Goal: Use online tool/utility: Utilize a website feature to perform a specific function

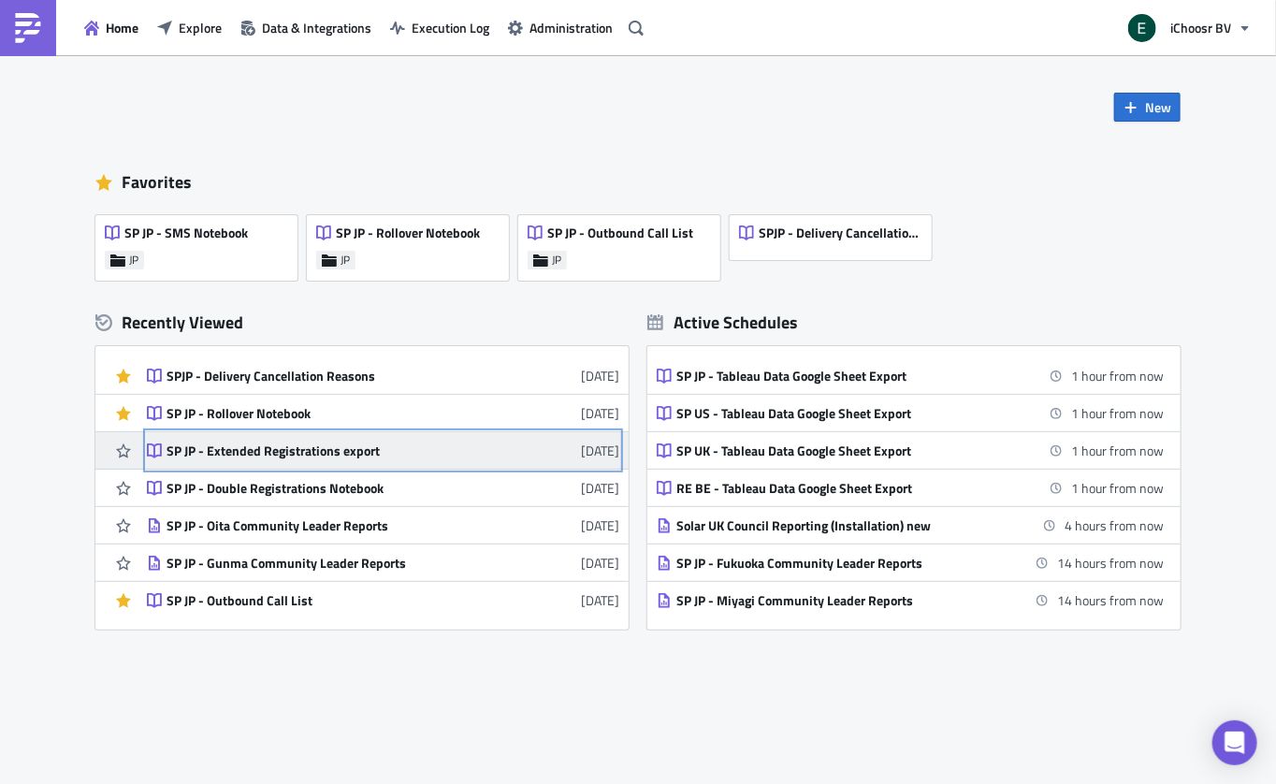
click at [284, 457] on div "SP JP - Extended Registrations export" at bounding box center [330, 451] width 327 height 17
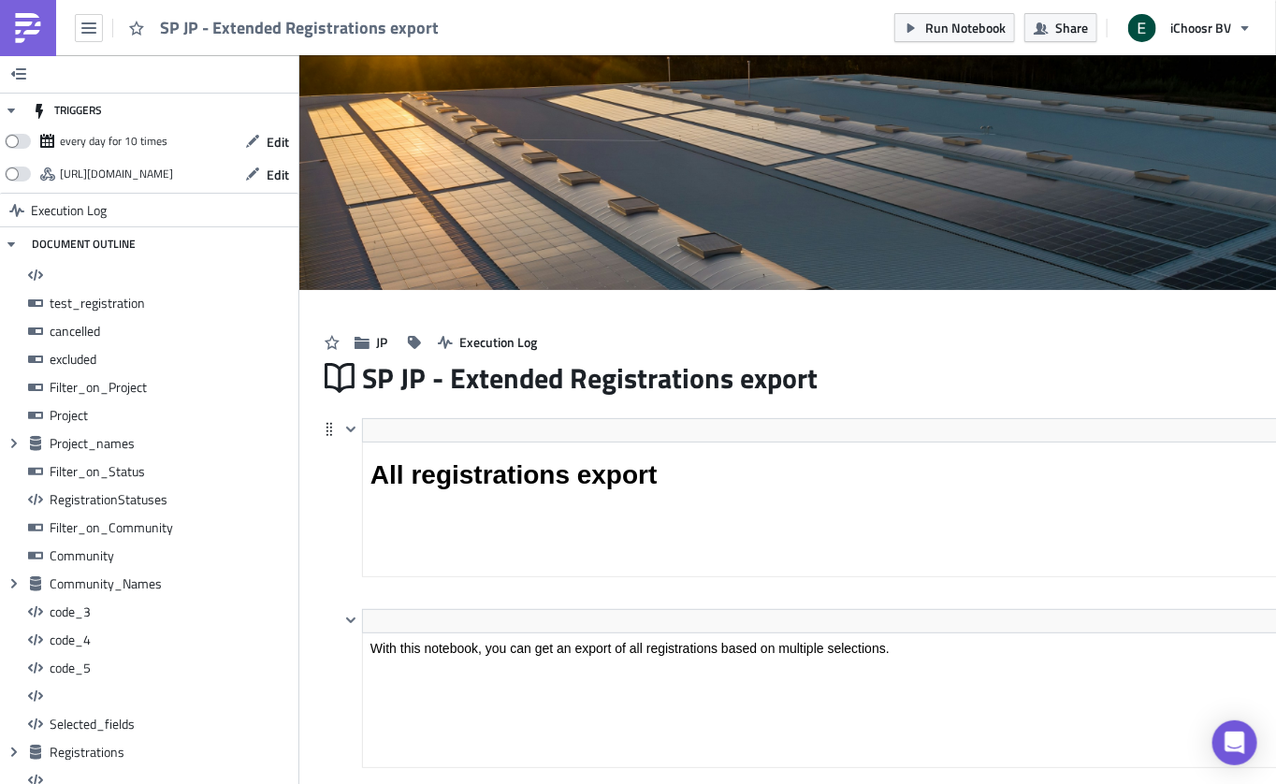
scroll to position [213, 983]
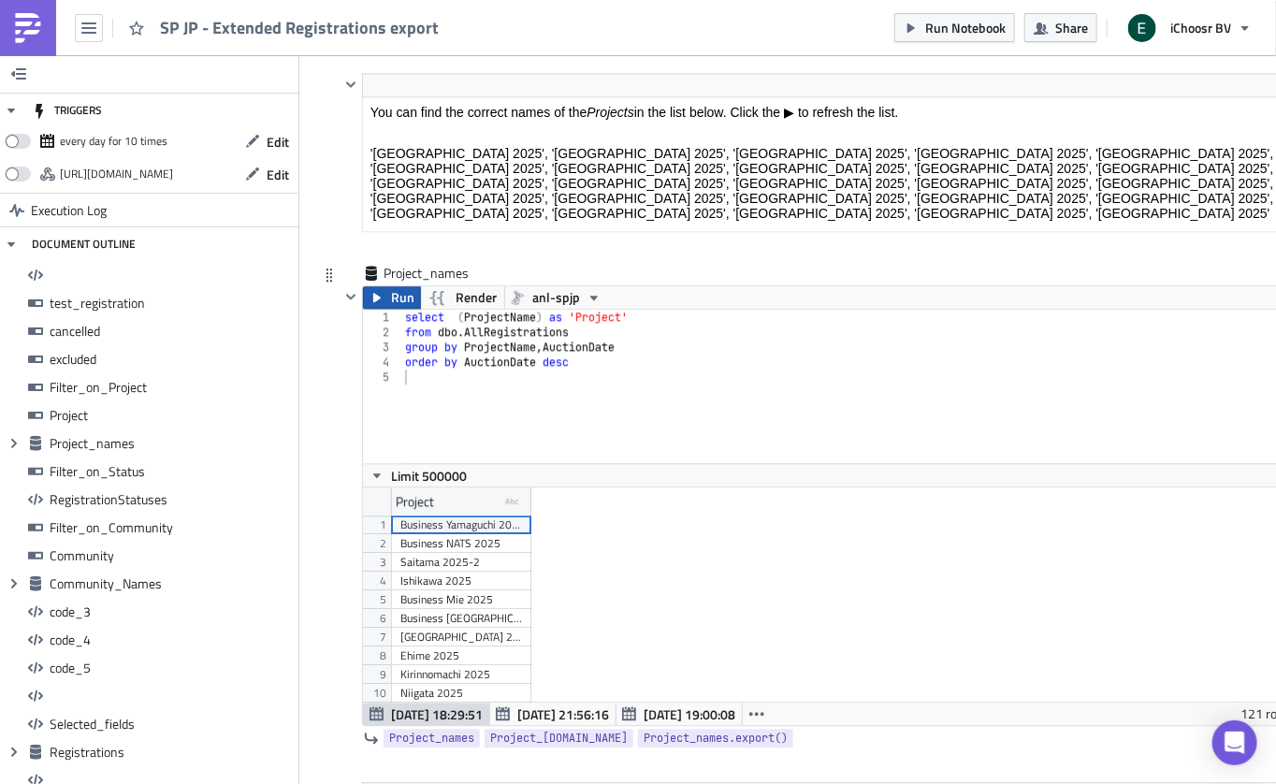
click at [378, 290] on icon "button" at bounding box center [377, 297] width 15 height 15
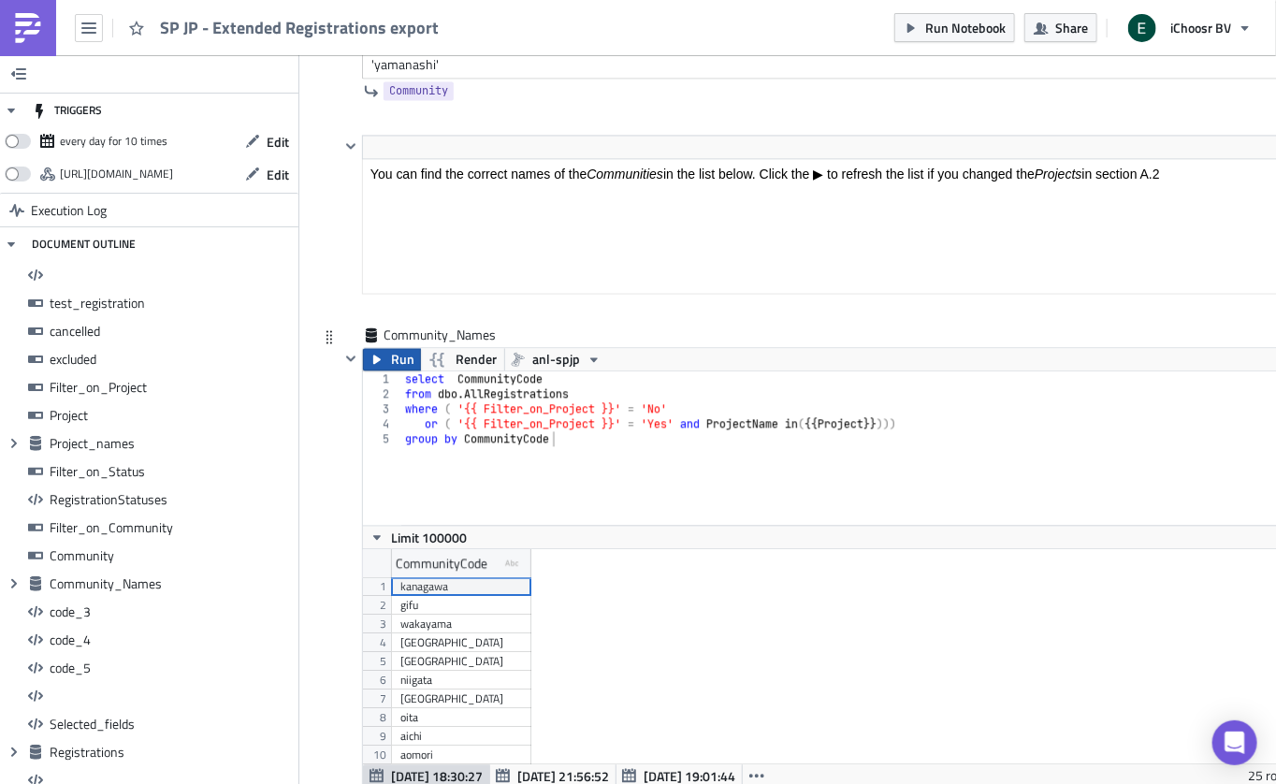
click at [380, 353] on icon "button" at bounding box center [377, 360] width 15 height 15
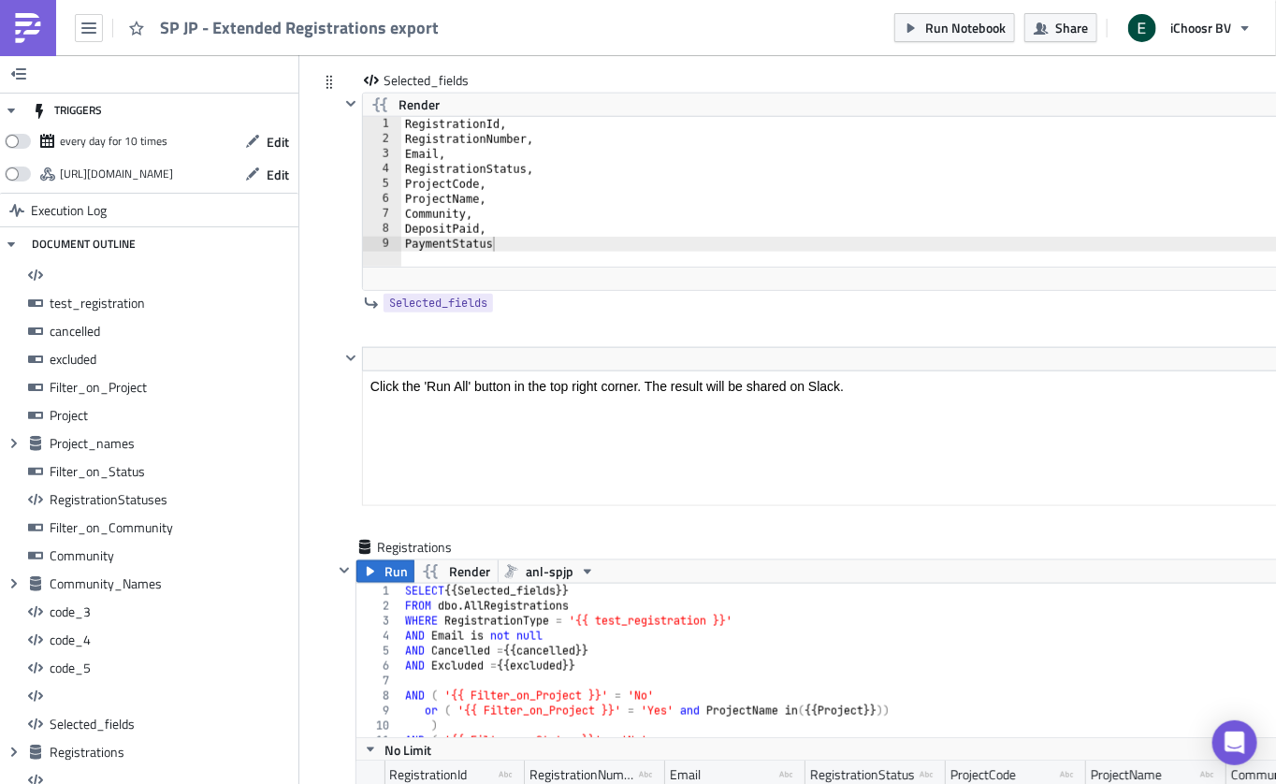
scroll to position [15061, 0]
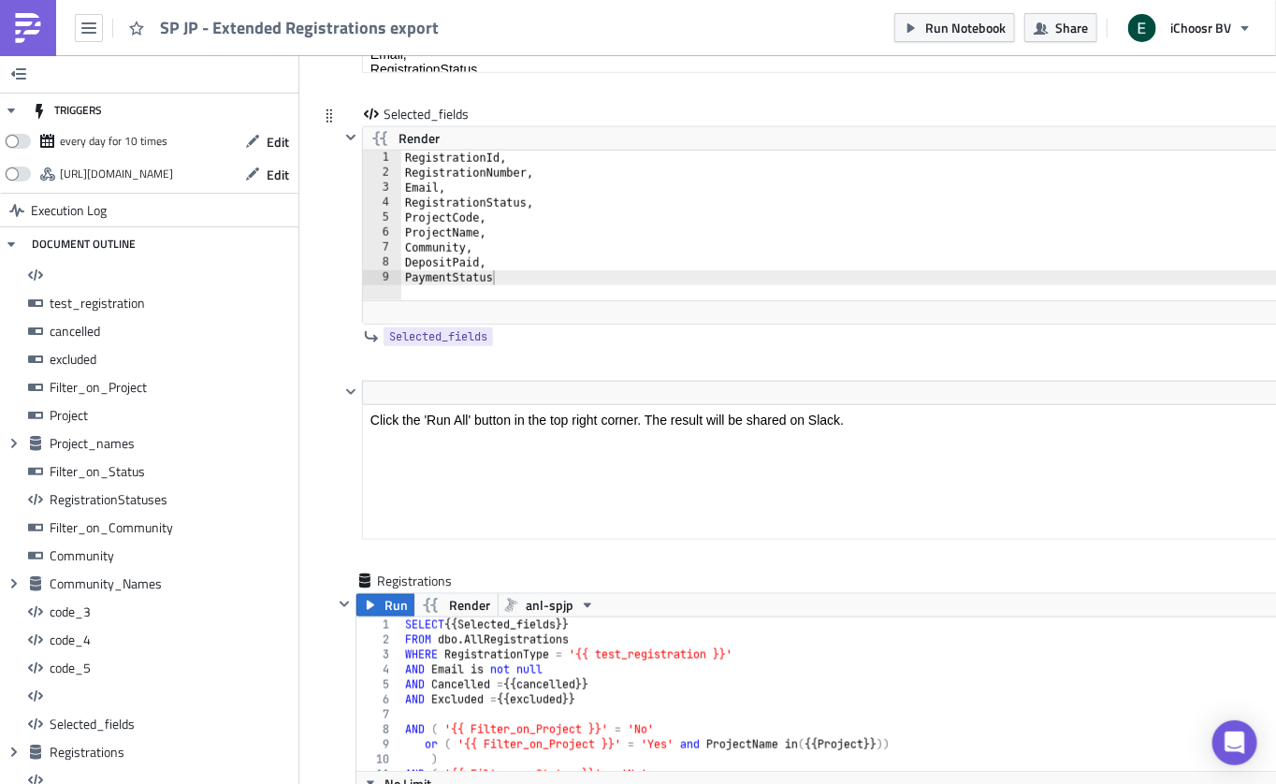
click at [455, 164] on div "RegistrationId, RegistrationNumber, Email, RegistrationStatus, ProjectCode, Pro…" at bounding box center [873, 241] width 945 height 180
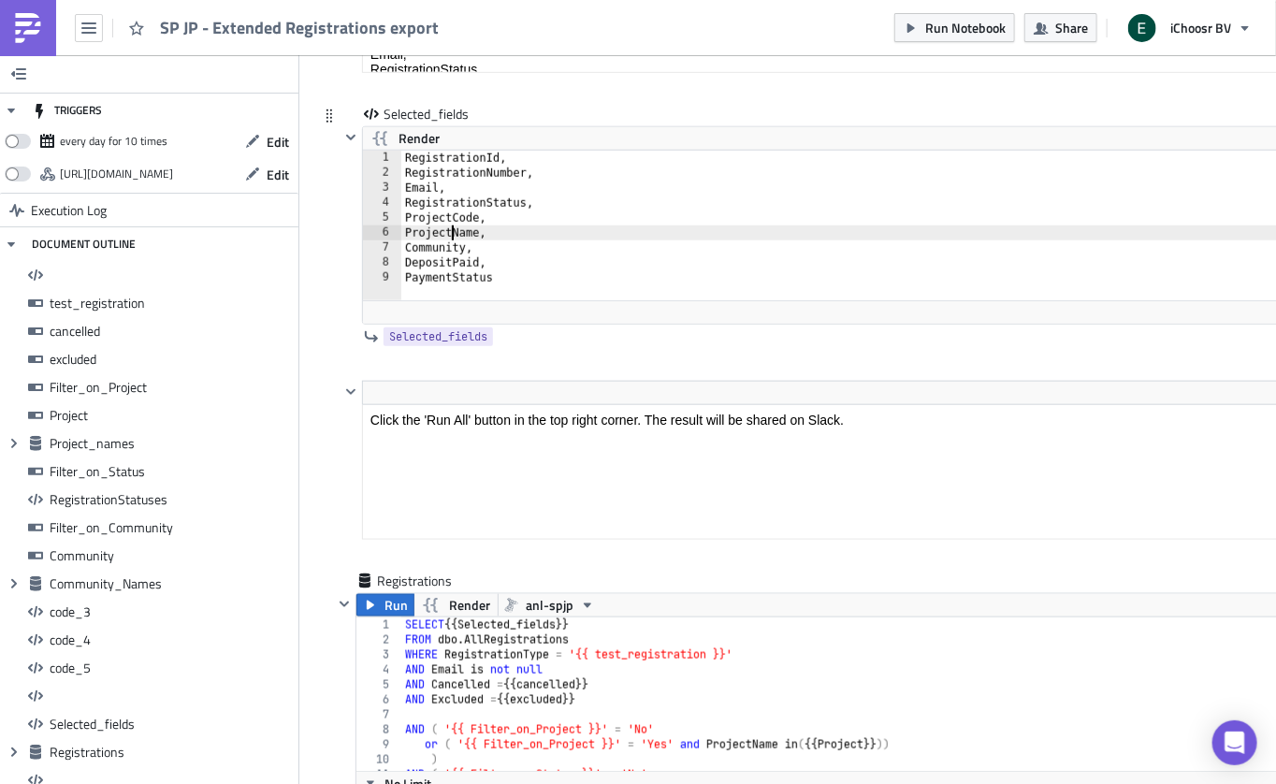
click at [455, 164] on div "RegistrationId, RegistrationNumber, Email, RegistrationStatus, ProjectCode, Pro…" at bounding box center [873, 241] width 945 height 180
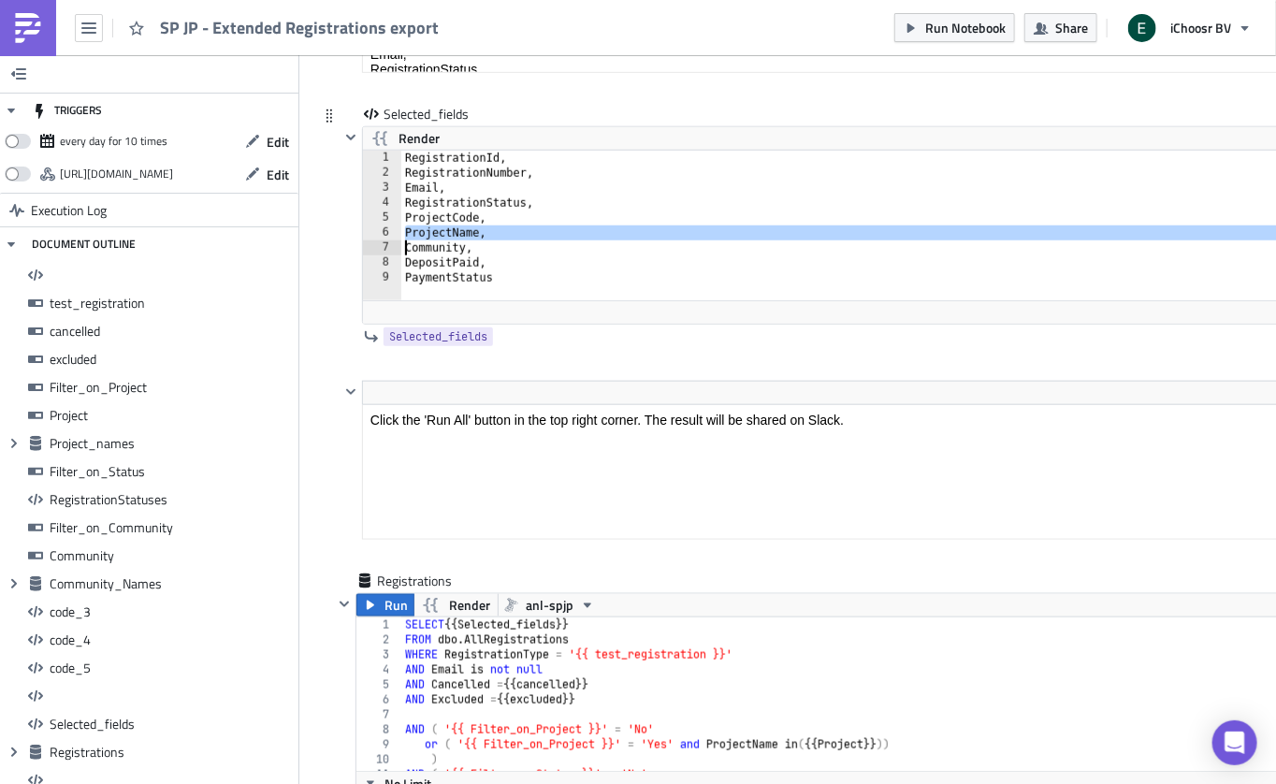
click at [455, 164] on div "RegistrationId, RegistrationNumber, Email, RegistrationStatus, ProjectCode, Pro…" at bounding box center [873, 241] width 945 height 180
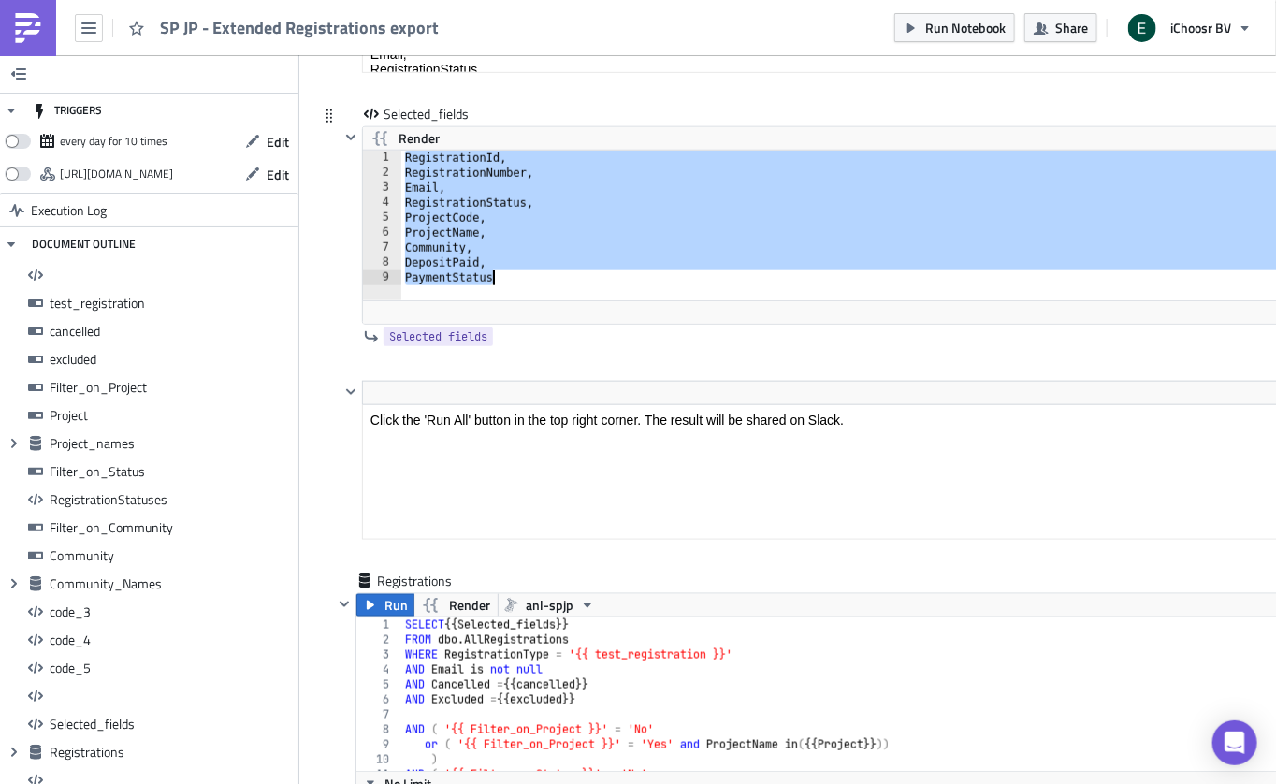
paste textarea
type textarea "PaymentStatus"
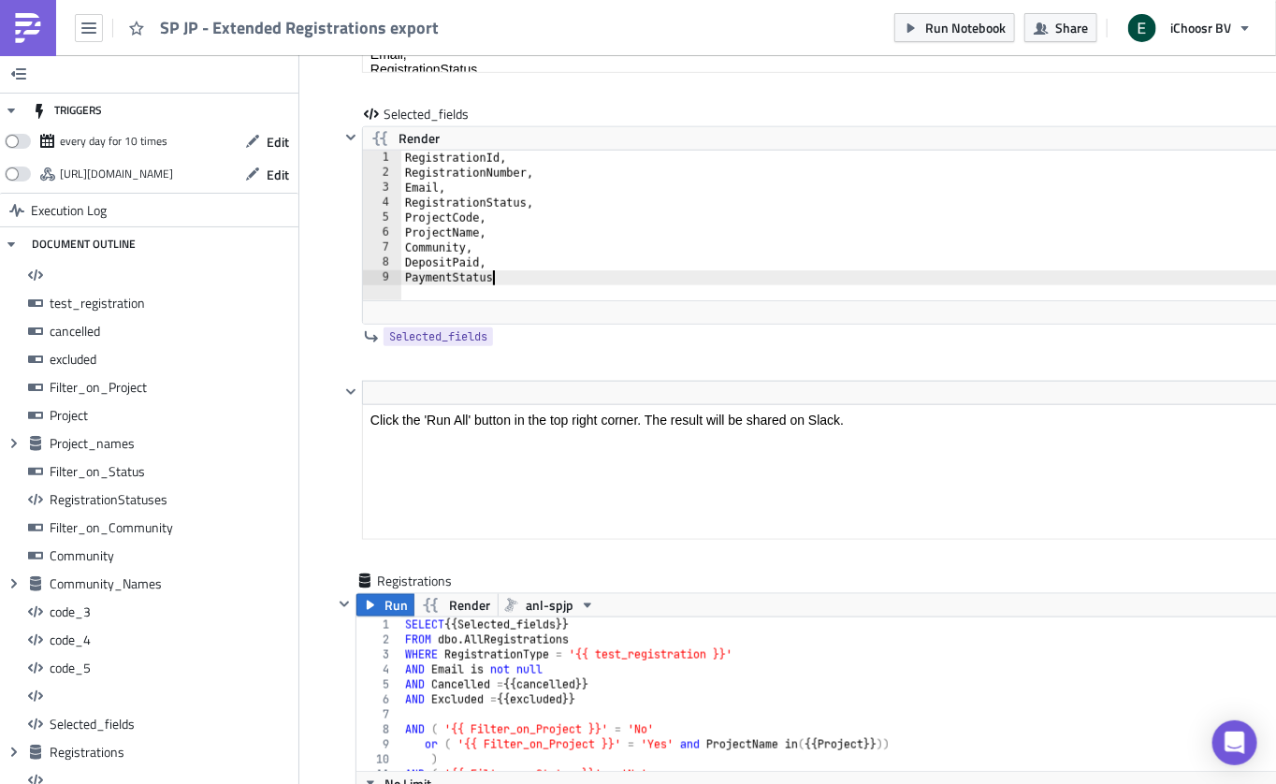
click at [378, 594] on button "Run" at bounding box center [385, 605] width 58 height 22
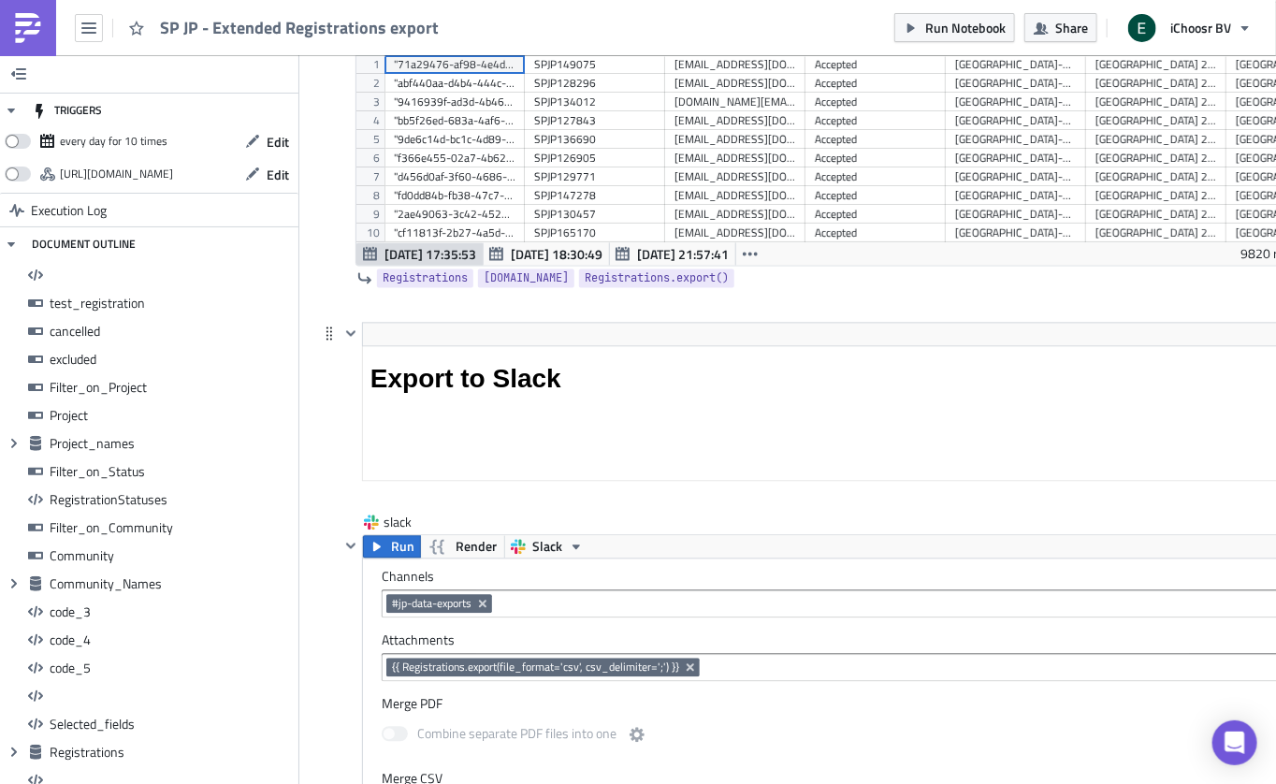
scroll to position [15841, 0]
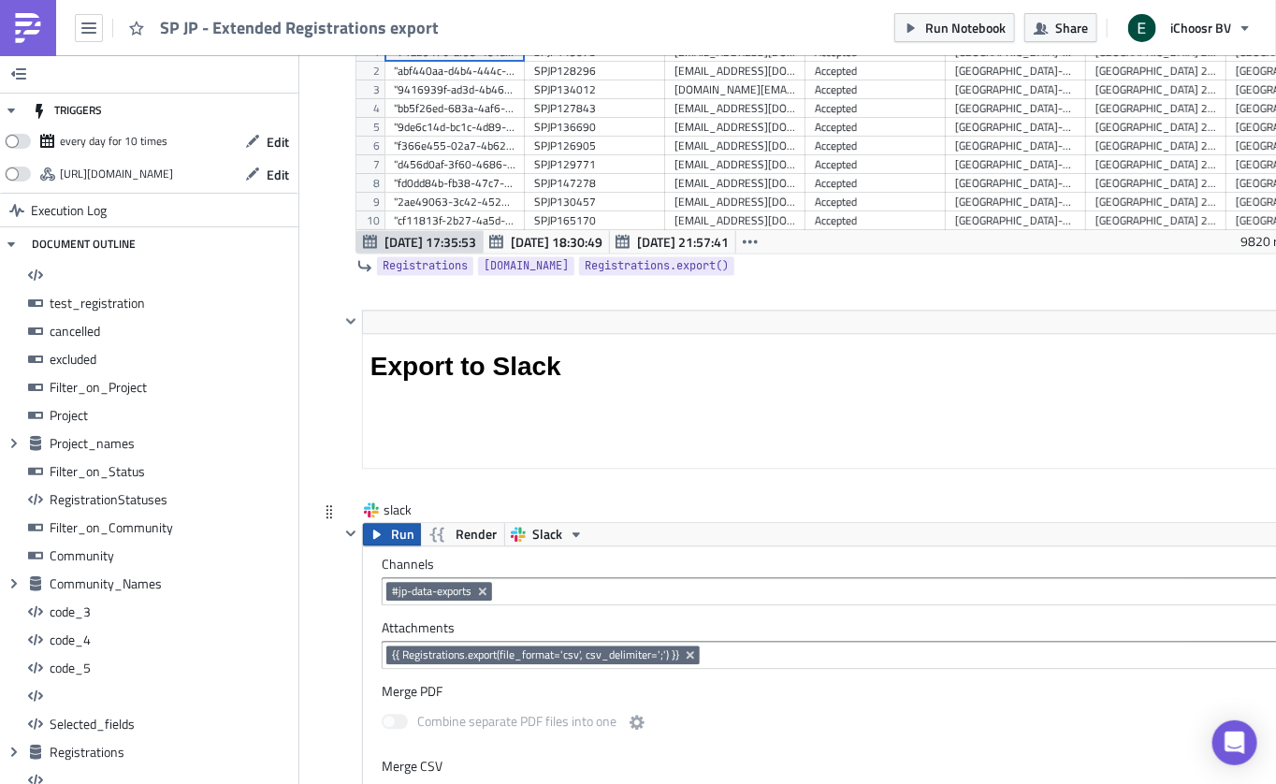
click at [386, 524] on button "Run" at bounding box center [392, 535] width 58 height 22
